Goal: Task Accomplishment & Management: Manage account settings

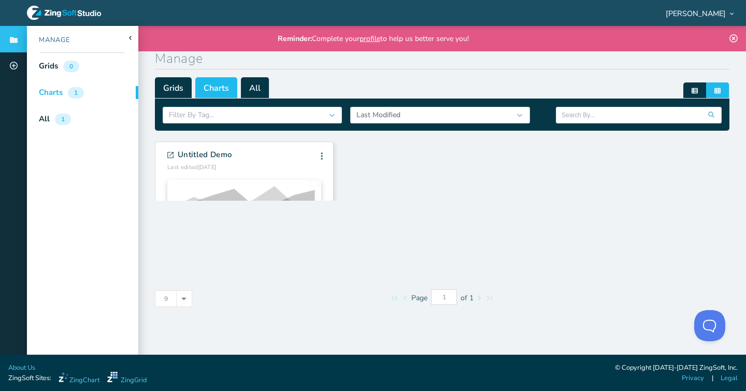
click at [368, 36] on link "profile" at bounding box center [370, 39] width 21 height 10
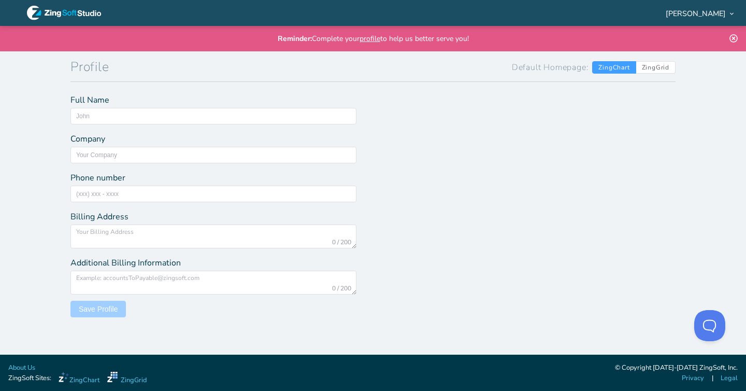
type input "[PERSON_NAME]"
type input "[GEOGRAPHIC_DATA]"
type input "[EMAIL_ADDRESS][DOMAIN_NAME]"
click at [652, 67] on span "ZingGrid" at bounding box center [655, 67] width 39 height 12
click at [645, 67] on input "ZingGrid" at bounding box center [642, 66] width 7 height 7
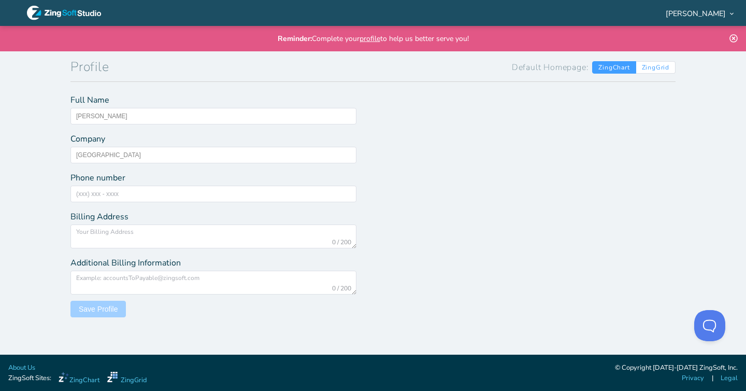
radio input "true"
click at [90, 5] on div at bounding box center [64, 13] width 75 height 26
click at [606, 63] on span "ZingChart" at bounding box center [614, 67] width 44 height 12
click at [601, 63] on input "ZingChart" at bounding box center [598, 66] width 7 height 7
radio input "true"
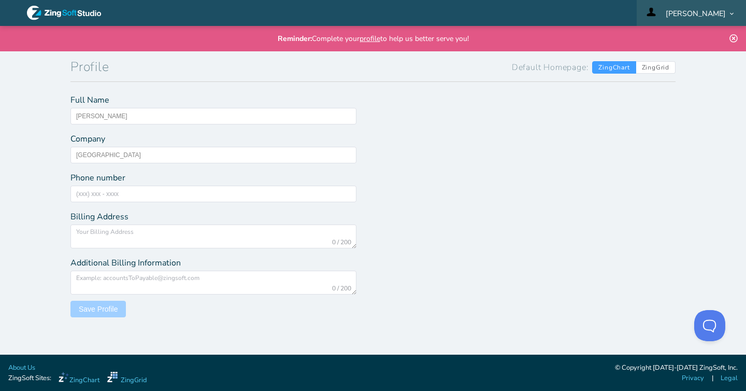
click at [719, 15] on span "[PERSON_NAME]" at bounding box center [696, 13] width 60 height 7
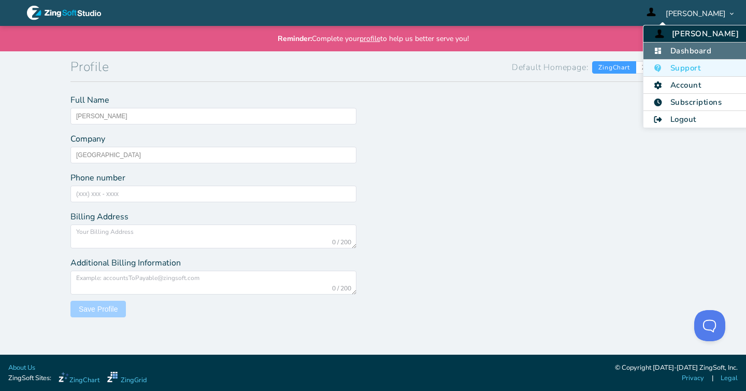
click at [713, 56] on li "Dashboard" at bounding box center [696, 50] width 106 height 17
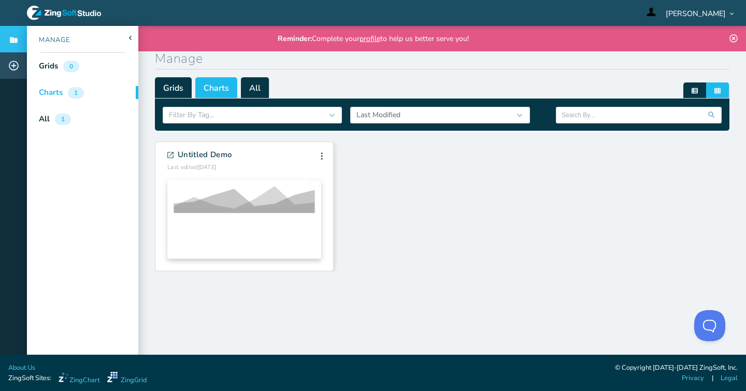
click at [12, 64] on icon at bounding box center [14, 66] width 10 height 10
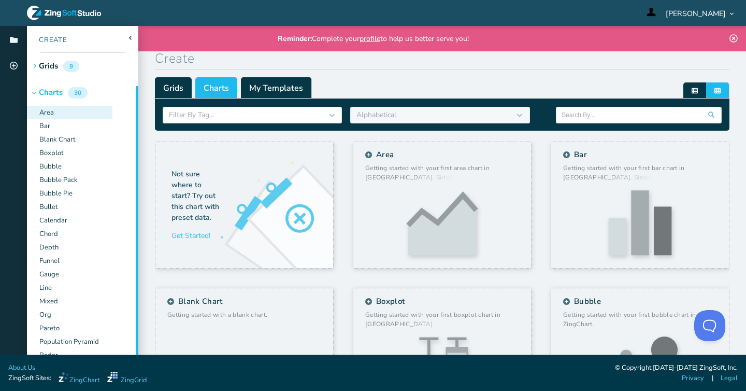
click at [67, 111] on div "Area" at bounding box center [69, 112] width 85 height 13
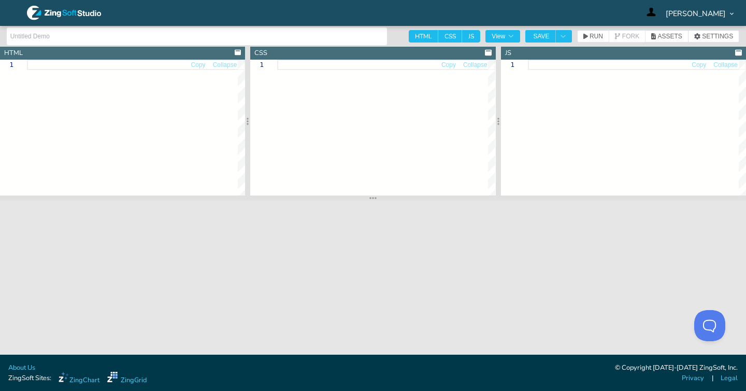
type input "Area"
type textarea "<!DOCTYPE html> <html> <head> <meta charset="utf-8"> <title>ZingSoft Demo</titl…"
type textarea ".chart--container { height: 100%; width: 100%; min-height: 530px; } .zc-ref { d…"
type textarea "// window:load event for Javascript to run after HTML // because this Javascrip…"
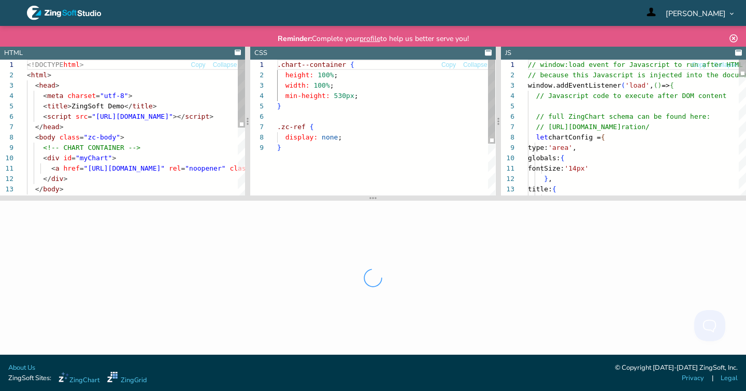
scroll to position [104, 0]
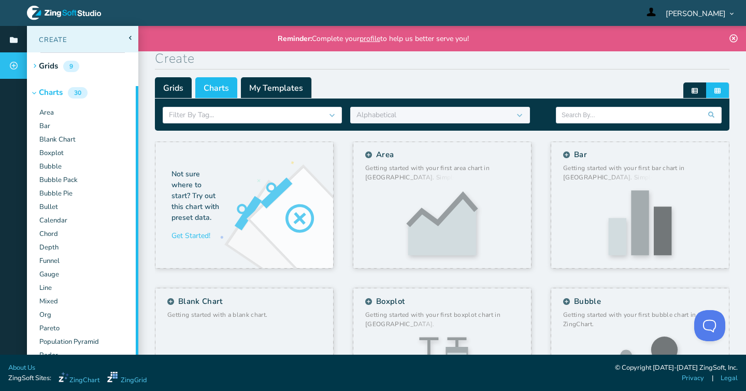
click at [80, 34] on div "Create" at bounding box center [82, 39] width 111 height 26
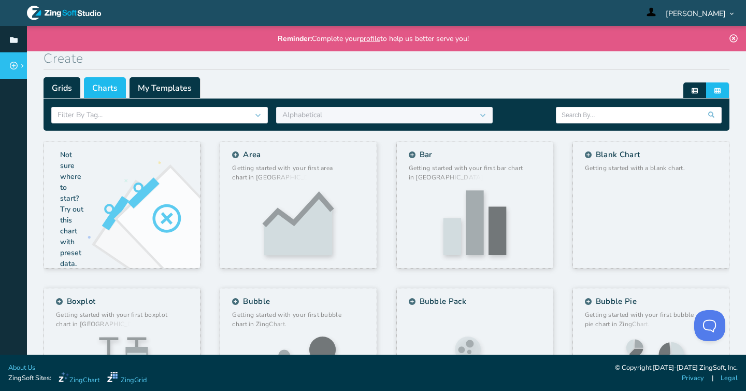
click at [18, 59] on div at bounding box center [13, 65] width 27 height 26
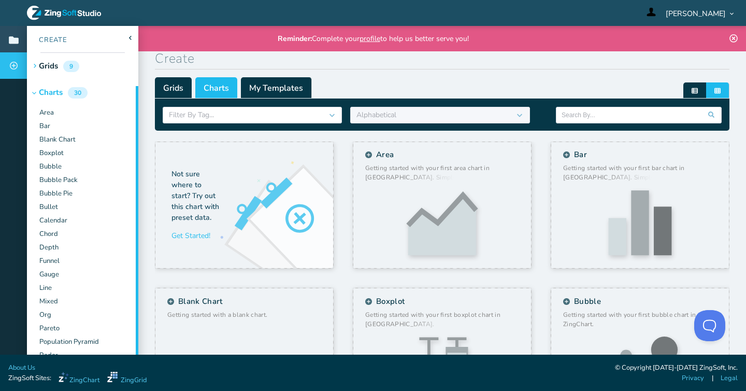
click at [14, 40] on icon at bounding box center [14, 39] width 10 height 7
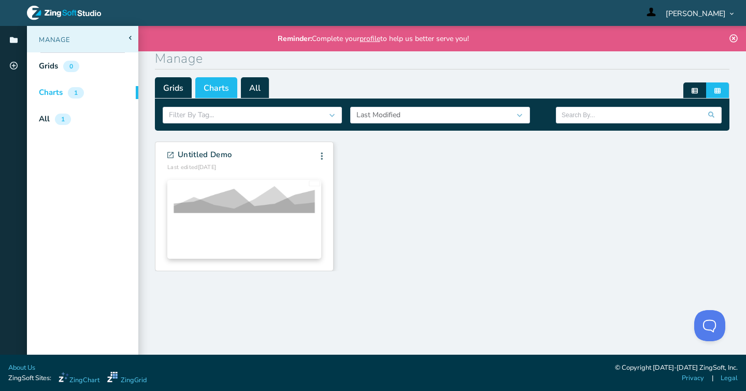
click at [71, 46] on div "Manage" at bounding box center [82, 39] width 111 height 26
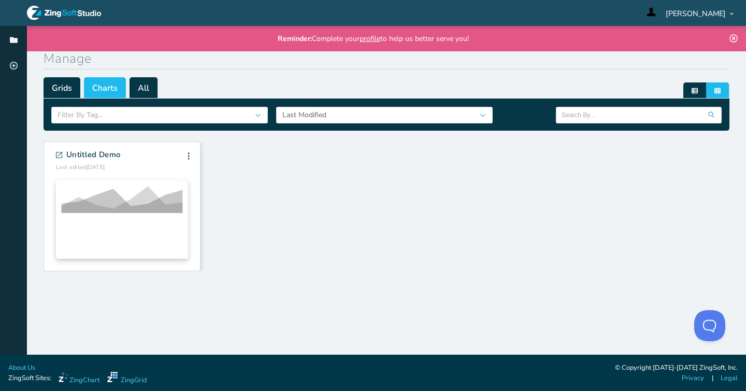
click at [70, 57] on h1 "Manage" at bounding box center [387, 59] width 686 height 20
click at [67, 88] on span "Grids" at bounding box center [62, 87] width 37 height 21
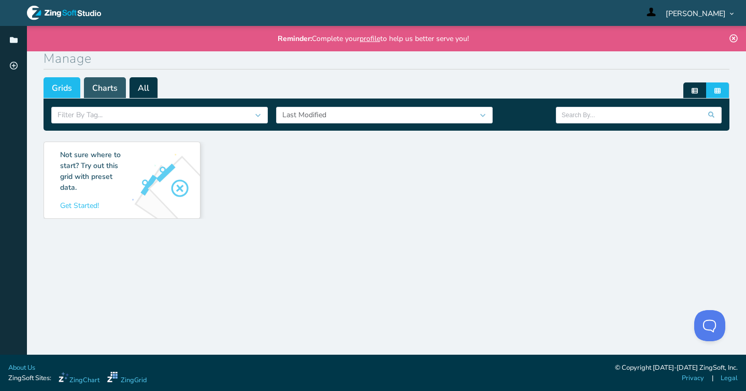
click at [108, 89] on span "Charts" at bounding box center [105, 87] width 42 height 21
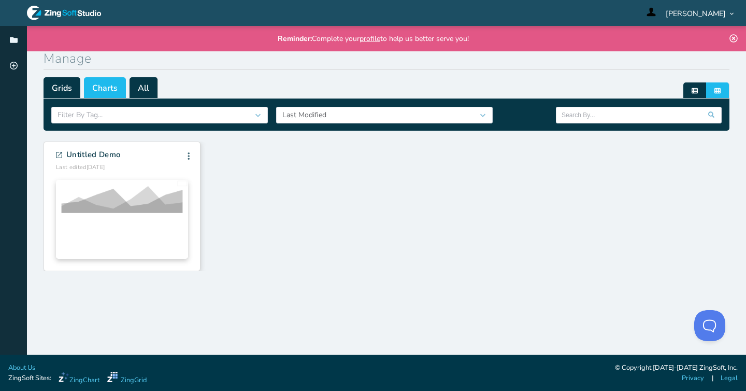
click at [143, 89] on span "All" at bounding box center [144, 87] width 28 height 21
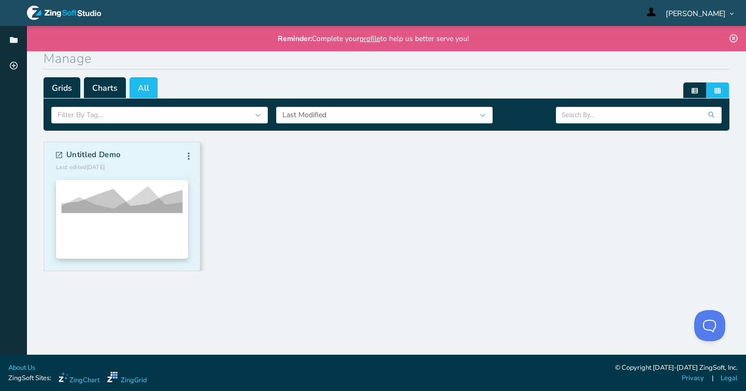
click at [111, 178] on div at bounding box center [122, 216] width 132 height 91
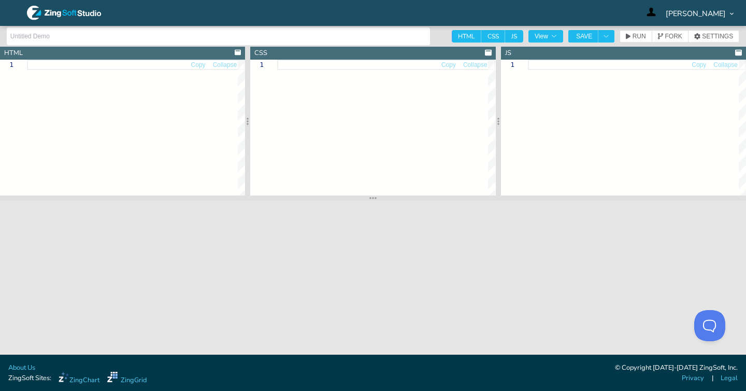
type textarea "<!DOCTYPE html> <html> <head> <meta charset="utf-8"> <title>ZingSoft Demo</titl…"
type textarea "html, body { height:100%; width:100%; margin:0; padding:0; } #myChart { height:…"
type textarea "let chartConfig = { type: 'area', globals: { alpha: 0, borderRadius: '3px', fon…"
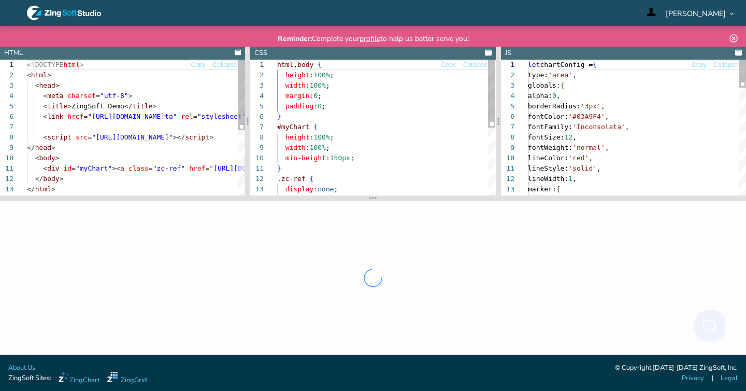
scroll to position [104, 0]
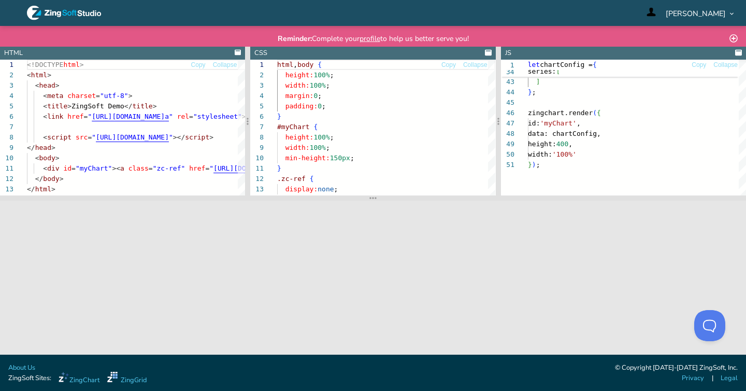
click at [729, 35] on div "Reminder: Complete your profile to help us better serve you!" at bounding box center [373, 38] width 746 height 25
click at [735, 36] on icon at bounding box center [734, 39] width 12 height 12
click at [710, 12] on span "[PERSON_NAME]" at bounding box center [696, 13] width 60 height 7
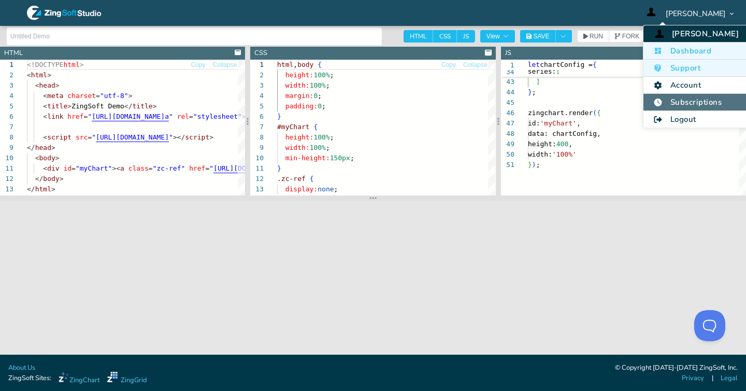
click at [688, 99] on li "Subscriptions" at bounding box center [696, 102] width 106 height 17
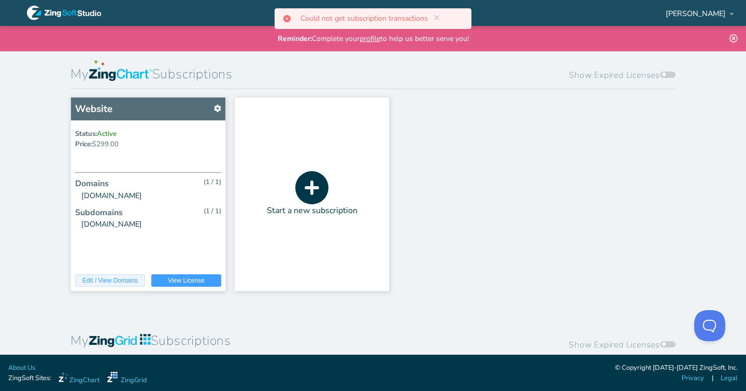
click at [132, 275] on button "Edit / View Domains" at bounding box center [110, 280] width 70 height 12
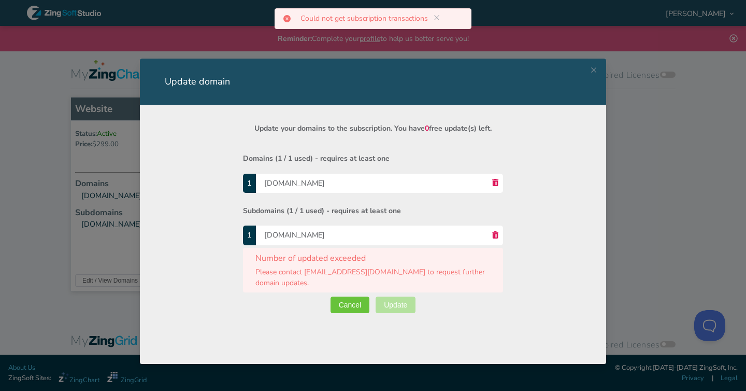
click at [356, 303] on span "Cancel" at bounding box center [350, 304] width 23 height 7
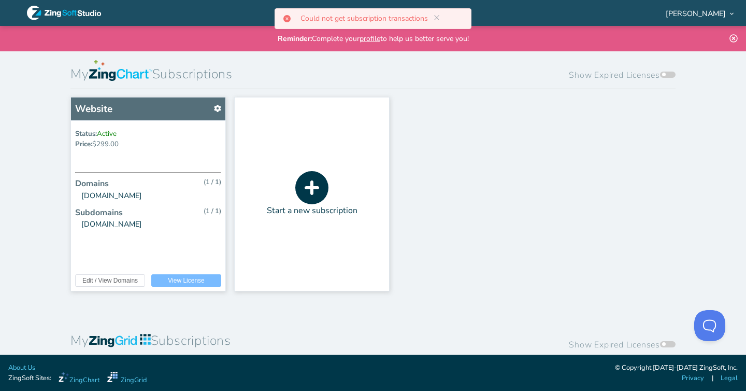
click at [153, 282] on button "View License" at bounding box center [186, 280] width 70 height 12
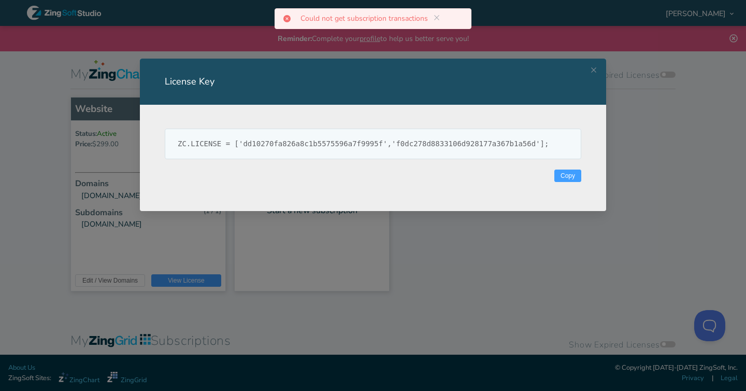
click at [156, 293] on div "License Key ZC.LICENSE = ['dd10270fa826a8c1b5575596a7f9995f','f0dc278d8833106d9…" at bounding box center [373, 195] width 746 height 391
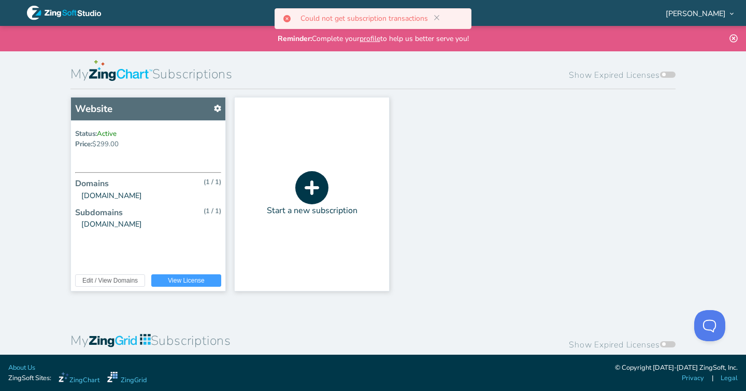
click at [437, 19] on icon at bounding box center [437, 17] width 8 height 8
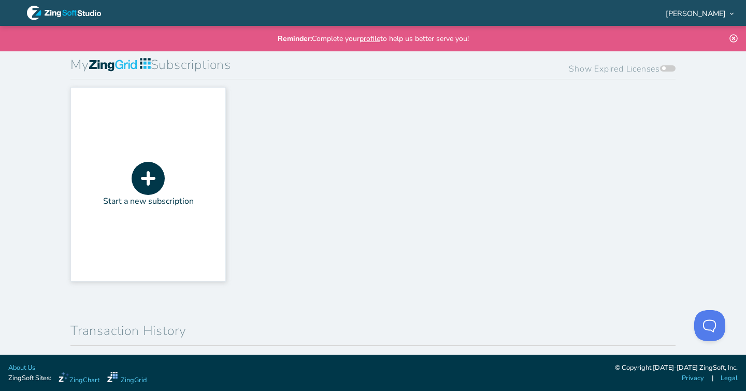
scroll to position [344, 0]
